Goal: Task Accomplishment & Management: Complete application form

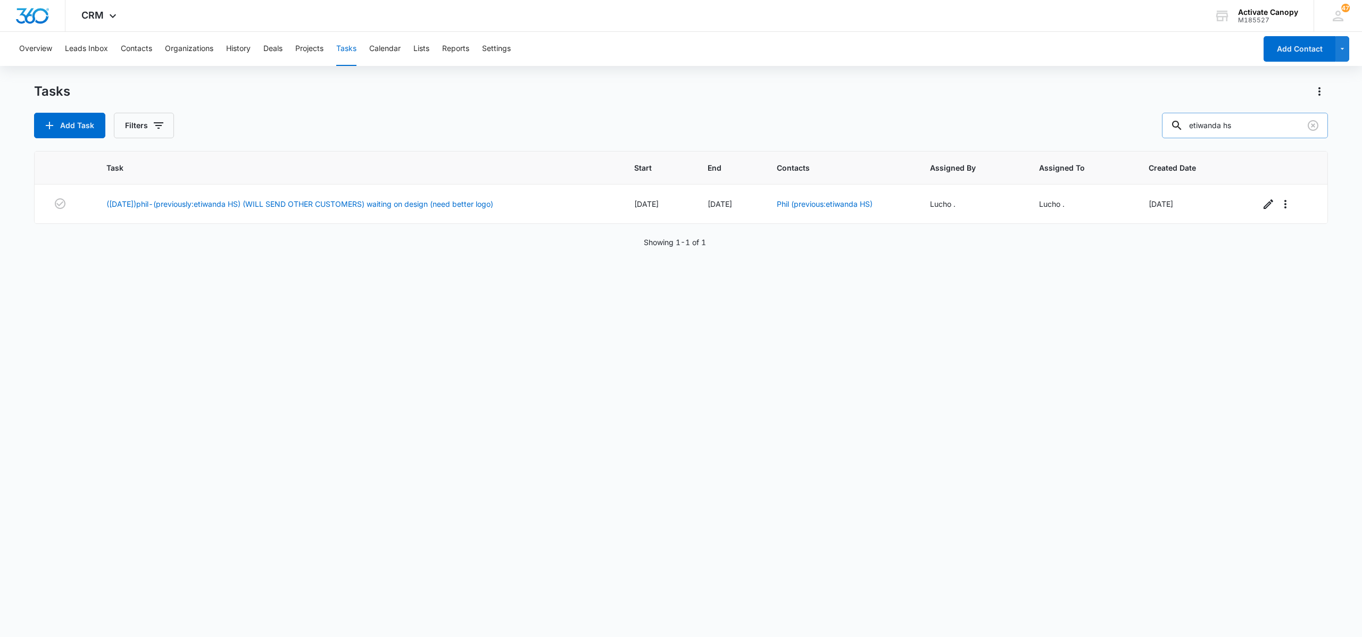
click at [1250, 135] on input "etiwanda hs" at bounding box center [1245, 126] width 166 height 26
click at [922, 401] on div "Task Start End Contacts Assigned By Assigned To Created Date ([DATE])phil-(prev…" at bounding box center [681, 387] width 1294 height 472
click at [1264, 201] on icon "button" at bounding box center [1269, 205] width 10 height 10
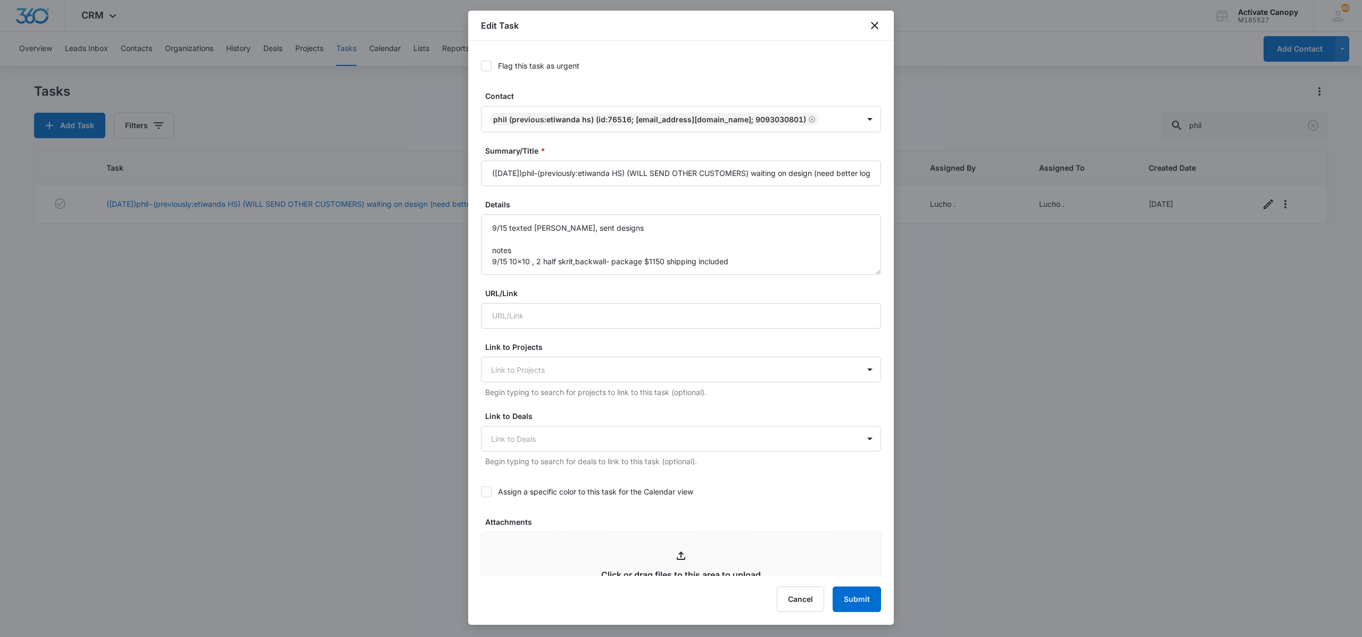
type input "[DATE]"
click at [792, 162] on input "([DATE])phil-(previously:etiwanda HS) (WILL SEND OTHER CUSTOMERS) waiting on de…" at bounding box center [681, 174] width 400 height 26
click at [816, 169] on input "([DATE])phil-(previously:etiwanda HS) (WILL SEND OTHER CUSTOMERS) waiting on de…" at bounding box center [681, 174] width 400 height 26
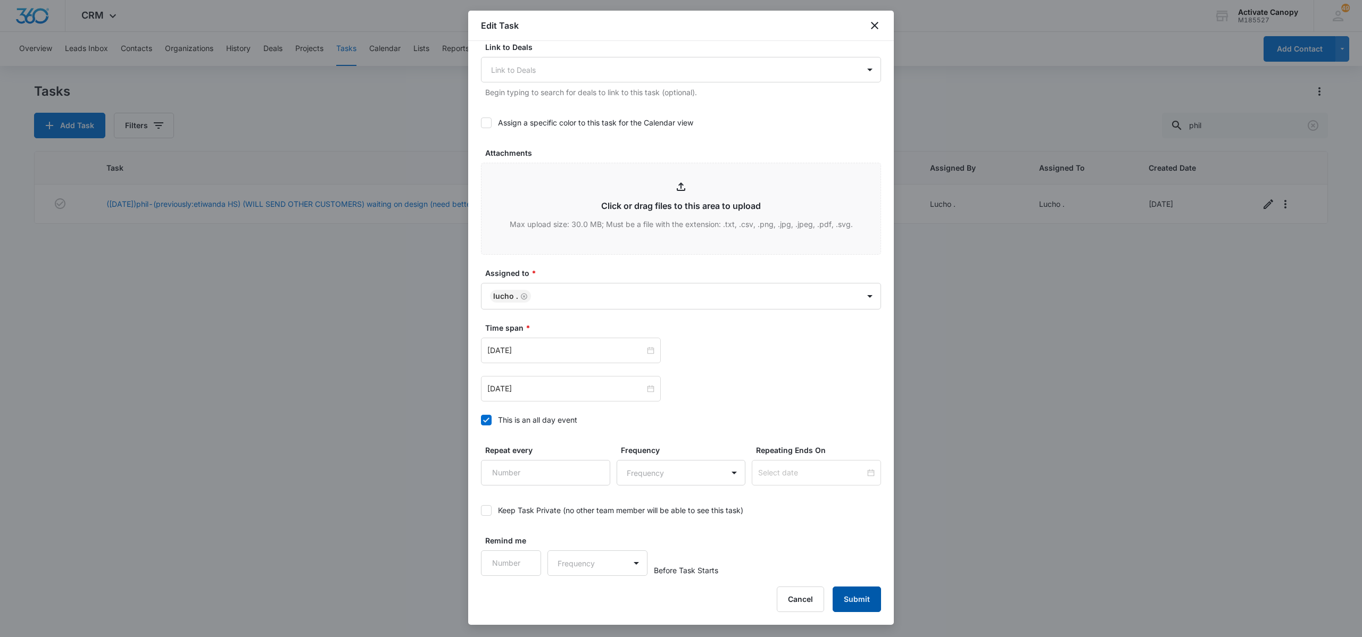
type input "([DATE])phil-(previously:etiwanda HS) (WILL SEND OTHER CUSTOMERS) waiting on re…"
click at [872, 600] on button "Submit" at bounding box center [857, 600] width 48 height 26
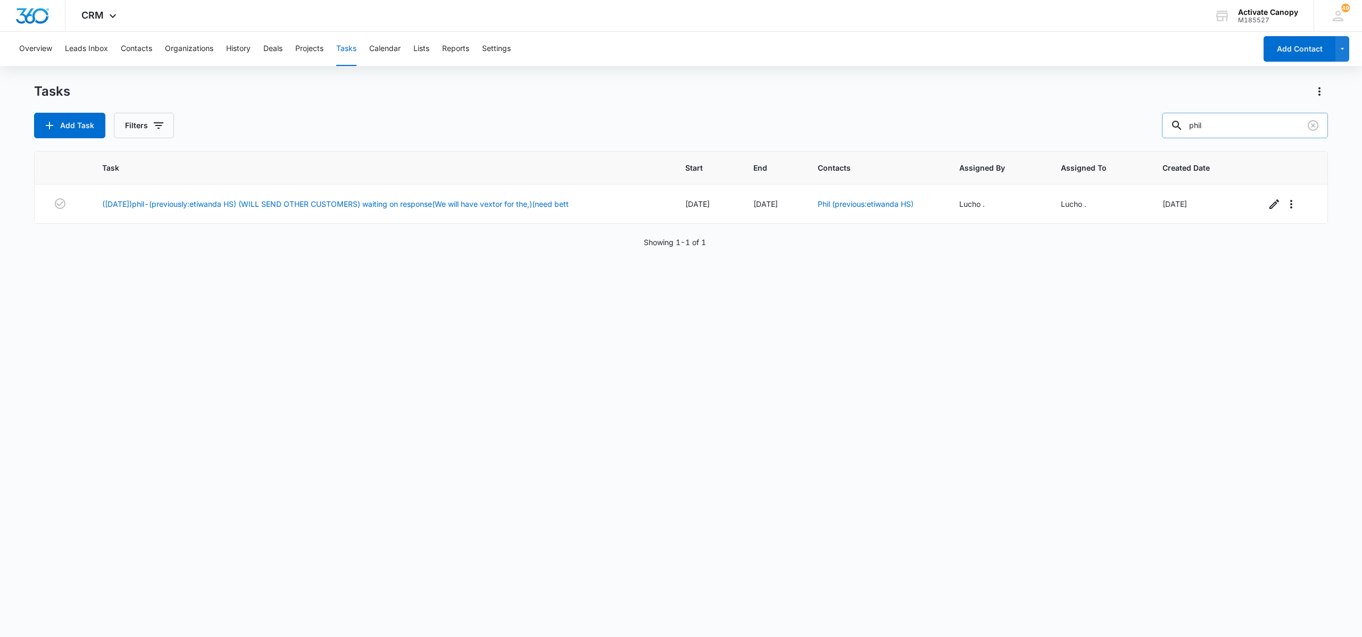
click at [1221, 131] on input "phil" at bounding box center [1245, 126] width 166 height 26
type input "[PERSON_NAME]"
click at [1270, 206] on icon "button" at bounding box center [1275, 205] width 10 height 10
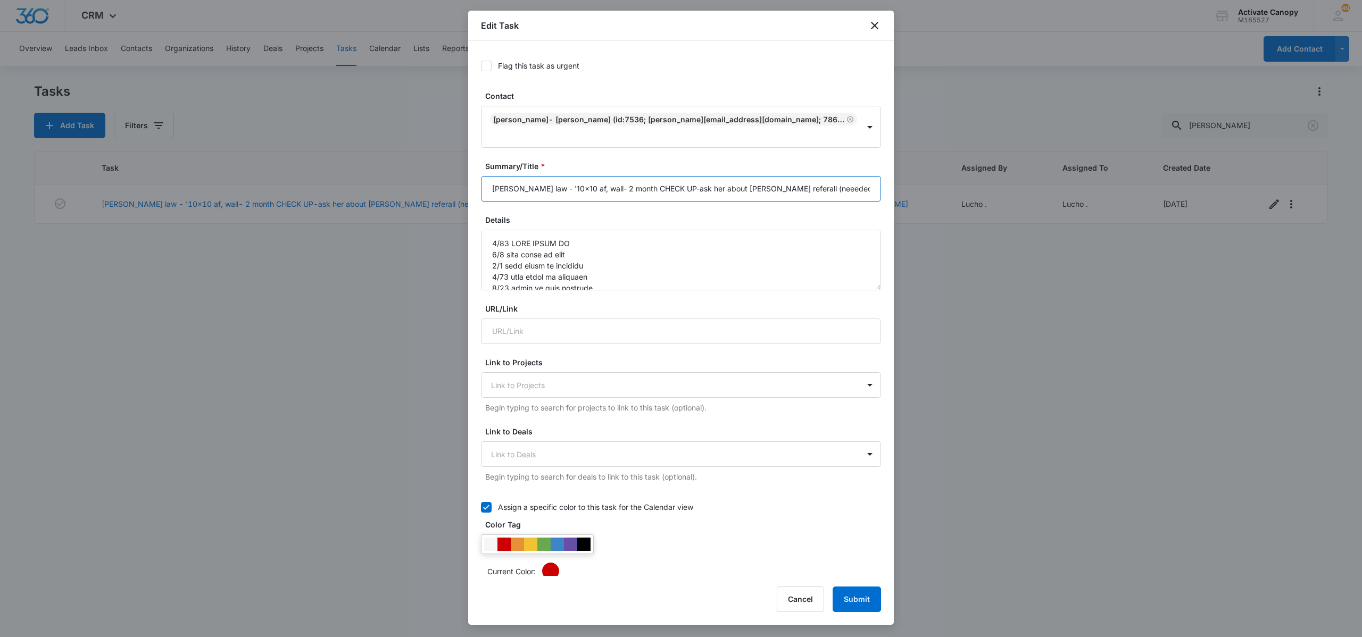
click at [741, 176] on input "[PERSON_NAME] law - '10x10 af, wall- 2 month CHECK UP-ask her about [PERSON_NAM…" at bounding box center [681, 189] width 400 height 26
click at [490, 230] on textarea "Details" at bounding box center [681, 260] width 400 height 61
click at [513, 230] on textarea "Details" at bounding box center [681, 260] width 400 height 61
type textarea "0/99 lore ipsu; 2/50 DOLO SITAM CO 7/8 adip elits do eius 0/8 temp incid ut lab…"
click at [659, 176] on input "[PERSON_NAME] law - '10x10 af, wall- 2 month CHECK UP-ask her about [PERSON_NAM…" at bounding box center [681, 189] width 400 height 26
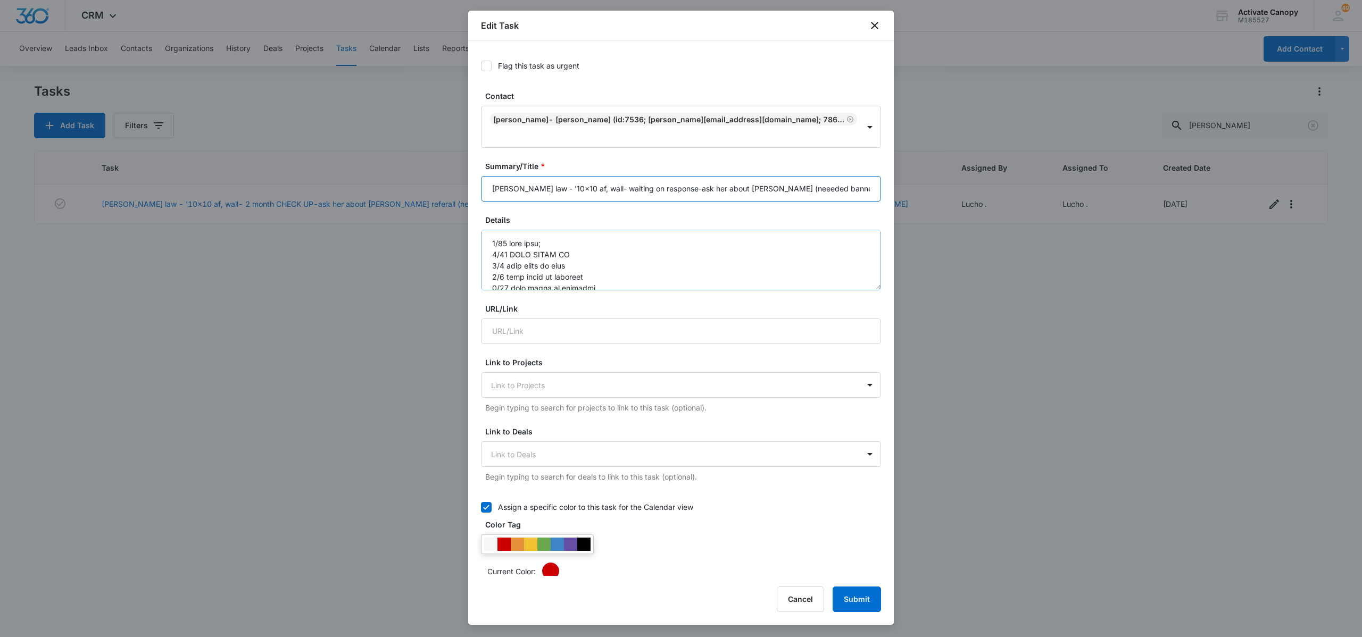
type input "[PERSON_NAME] law - '10x10 af, wall- waiting on response-ask her about [PERSON_…"
click at [548, 230] on textarea "Details" at bounding box center [681, 260] width 400 height 61
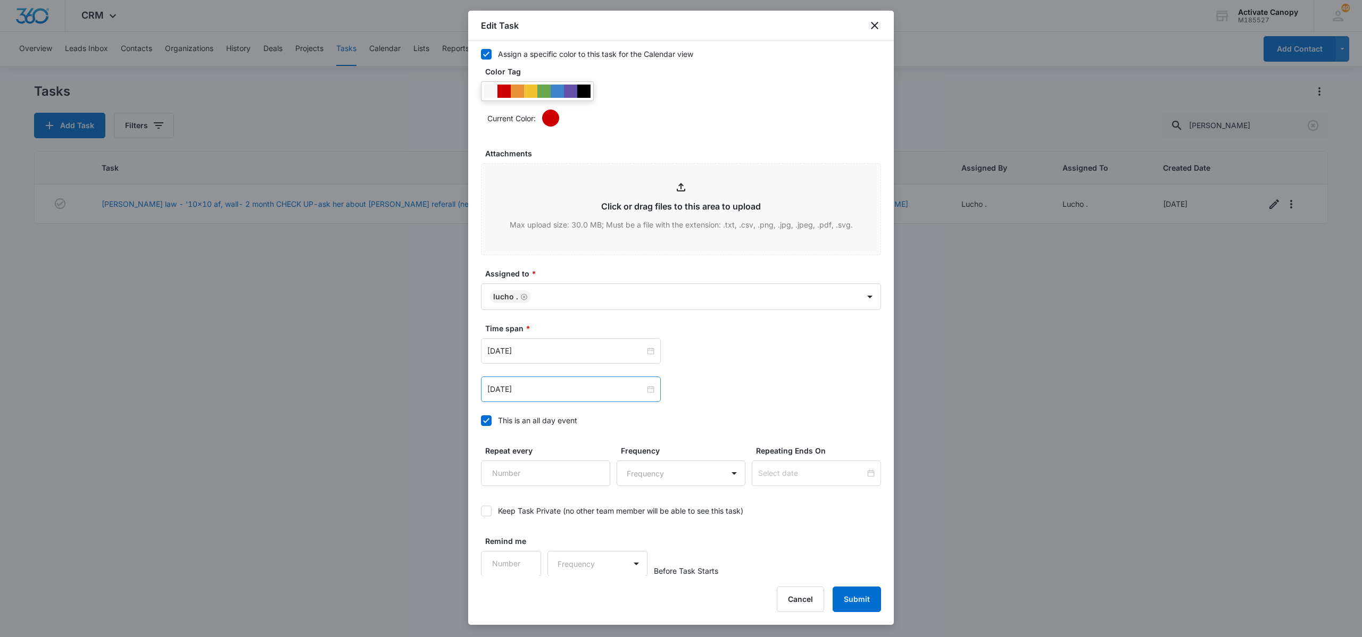
type textarea "7/06 lore ipsum DOLOR SITAMET 9/44 CONS ADIPI EL 7/6 sedd eiusm te inci 3/9 utl…"
click at [548, 397] on div "[DATE]" at bounding box center [571, 390] width 180 height 26
click at [501, 414] on span "button" at bounding box center [503, 415] width 5 height 5
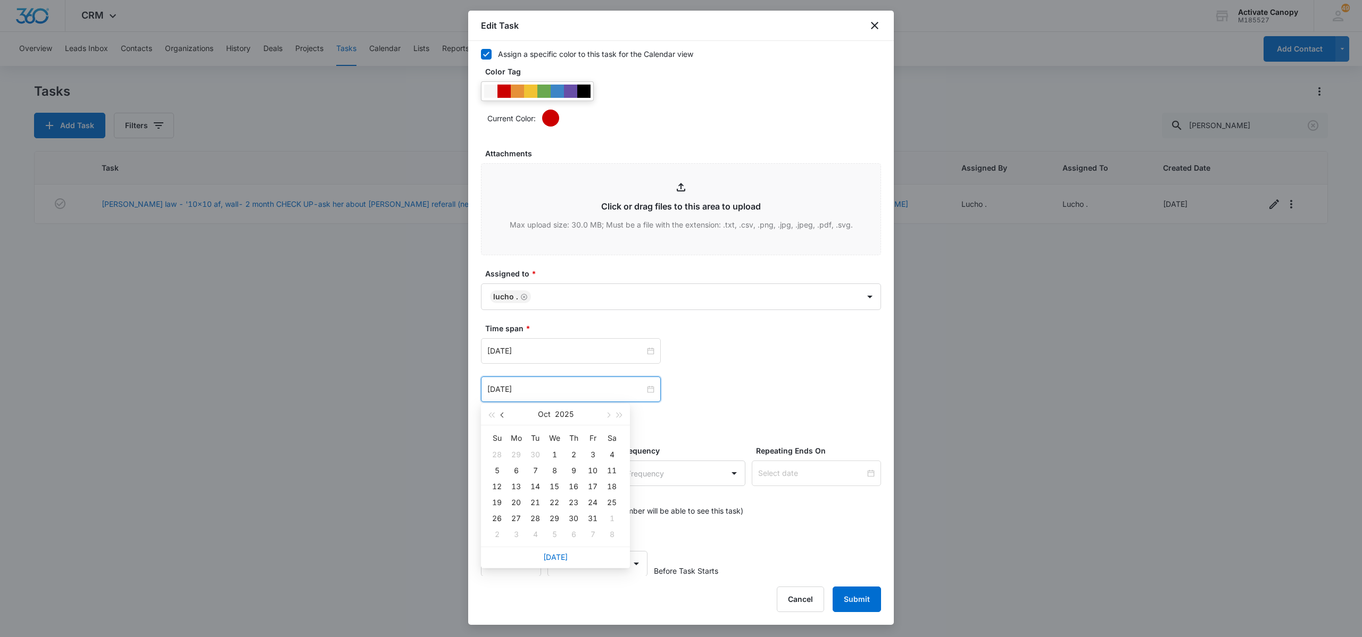
click at [501, 414] on span "button" at bounding box center [503, 415] width 5 height 5
type input "[DATE]"
click at [534, 502] on div "23" at bounding box center [535, 502] width 13 height 13
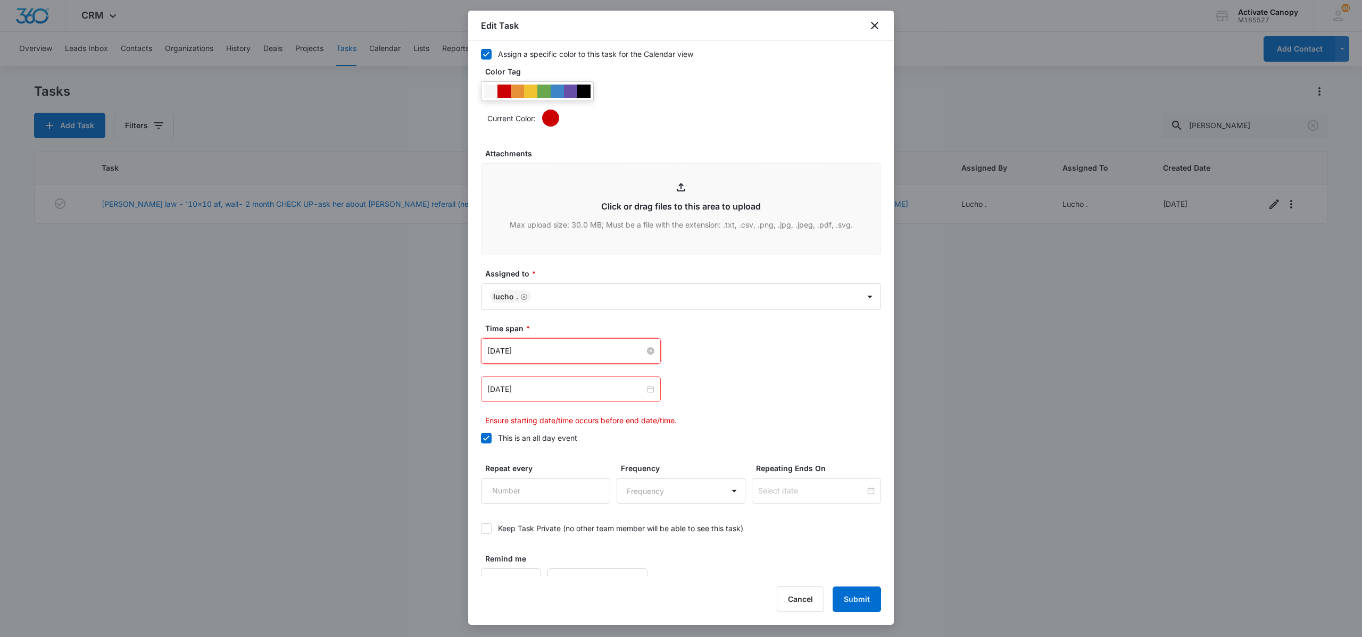
click at [554, 351] on input "[DATE]" at bounding box center [565, 351] width 157 height 12
click at [500, 378] on button "button" at bounding box center [503, 376] width 12 height 21
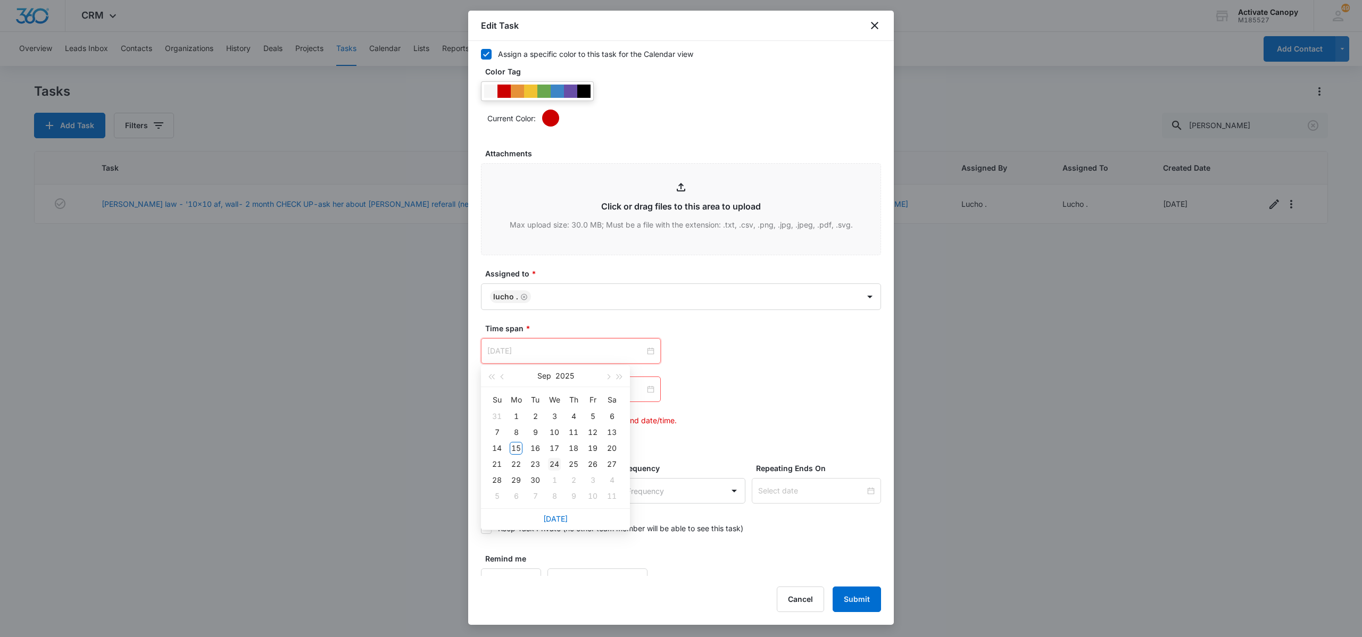
click at [551, 463] on div "24" at bounding box center [554, 464] width 13 height 13
click at [561, 349] on input "[DATE]" at bounding box center [565, 351] width 157 height 12
type input "[DATE]"
click at [538, 466] on div "23" at bounding box center [535, 464] width 13 height 13
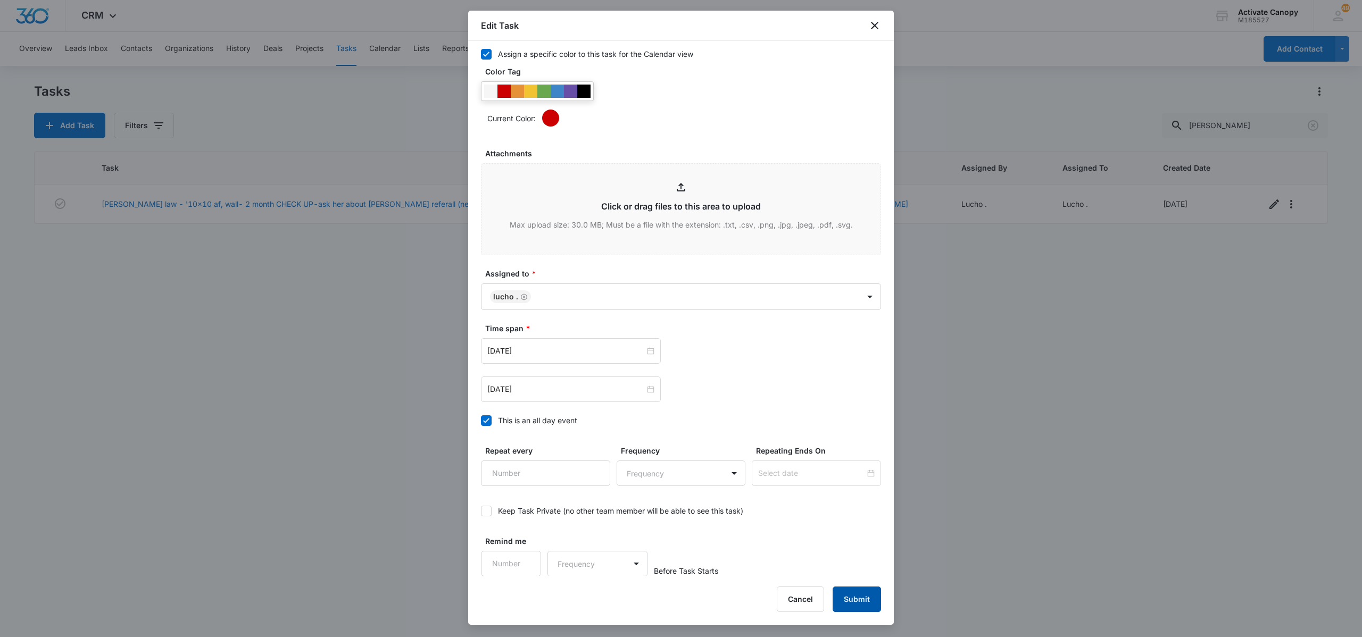
click at [854, 603] on button "Submit" at bounding box center [857, 600] width 48 height 26
